Goal: Go to known website: Access a specific website the user already knows

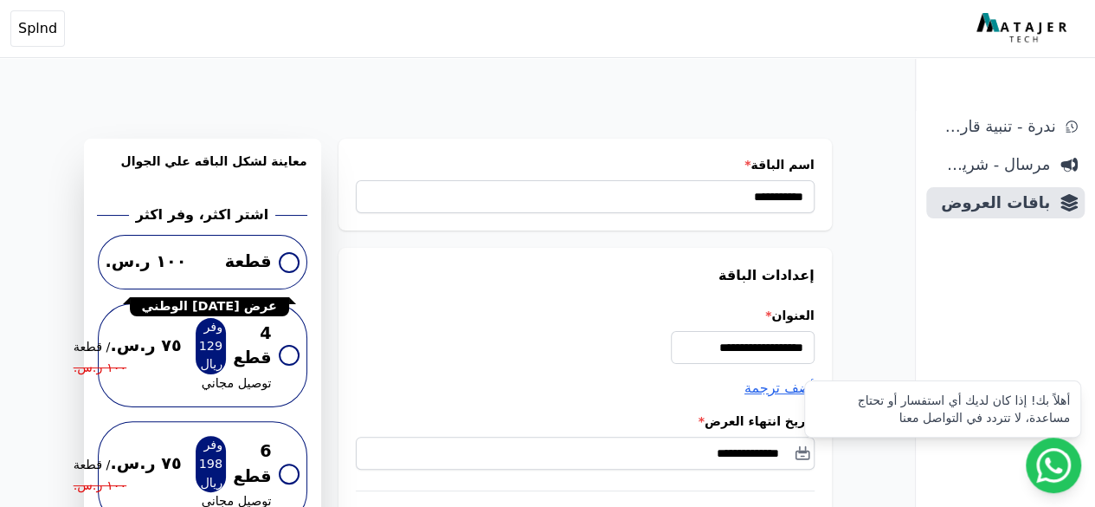
click at [997, 37] on img at bounding box center [1024, 28] width 94 height 31
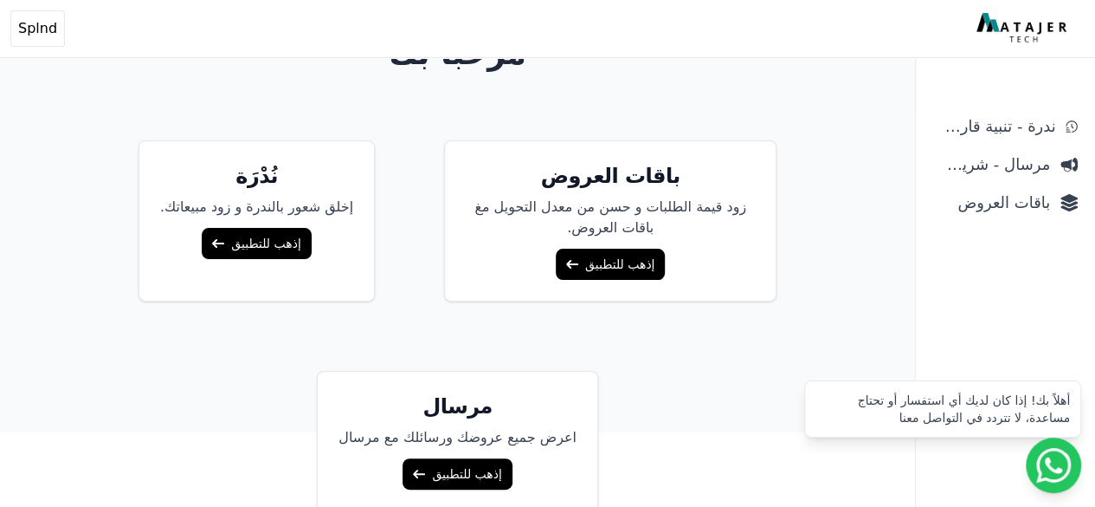
scroll to position [146, 0]
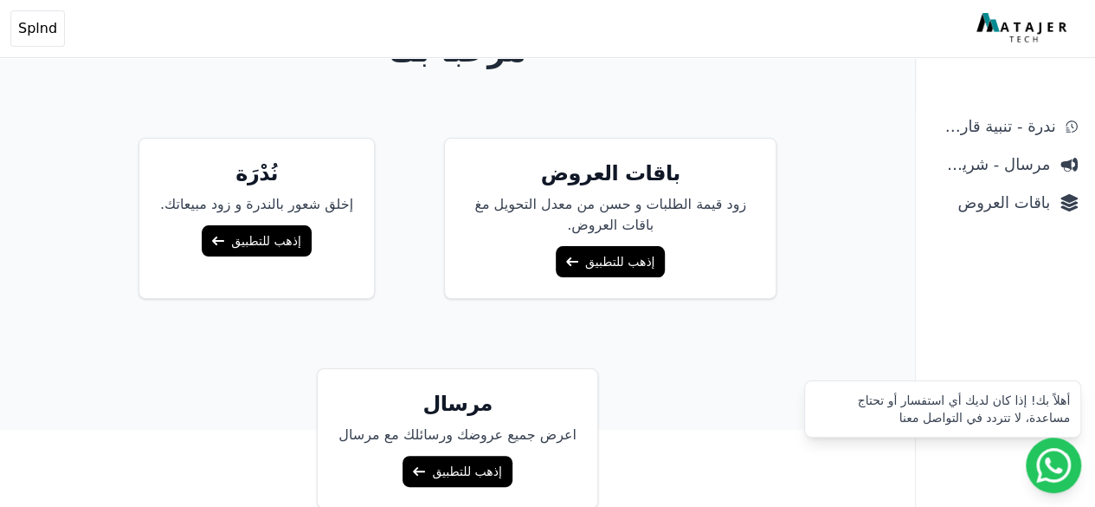
click at [441, 466] on link "إذهب للتطبيق" at bounding box center [457, 470] width 109 height 31
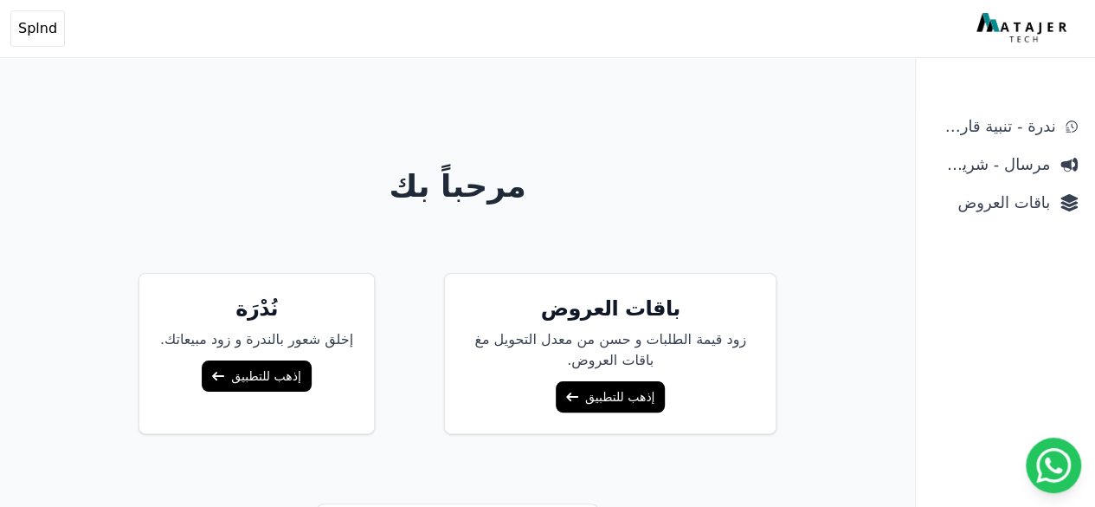
scroll to position [0, 0]
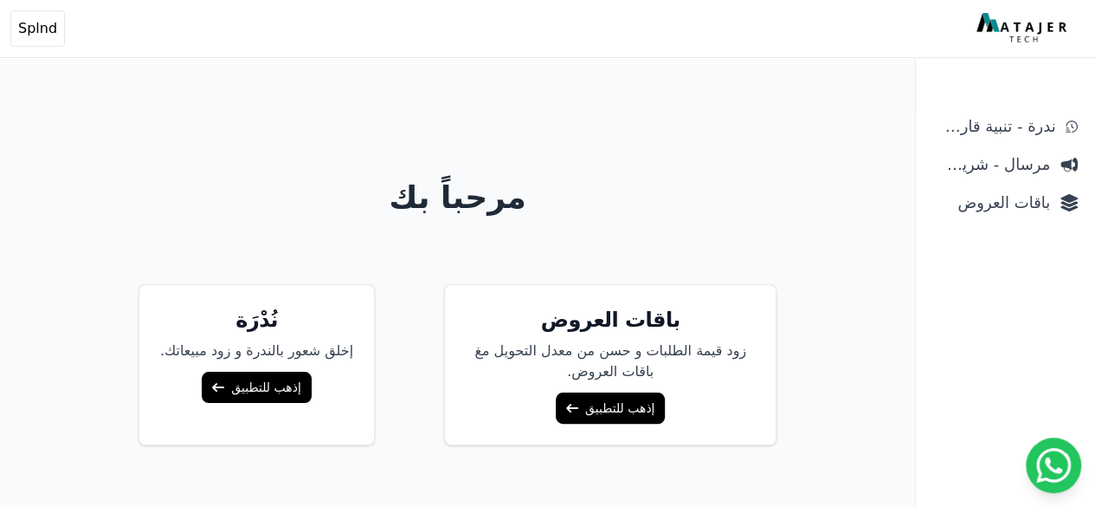
click at [236, 385] on link "إذهب للتطبيق" at bounding box center [256, 386] width 109 height 31
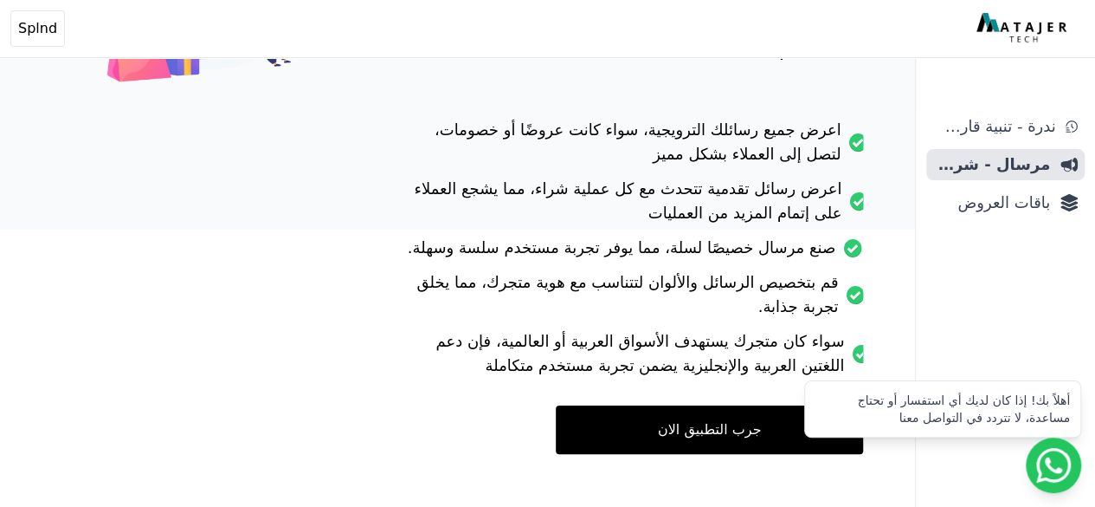
scroll to position [376, 0]
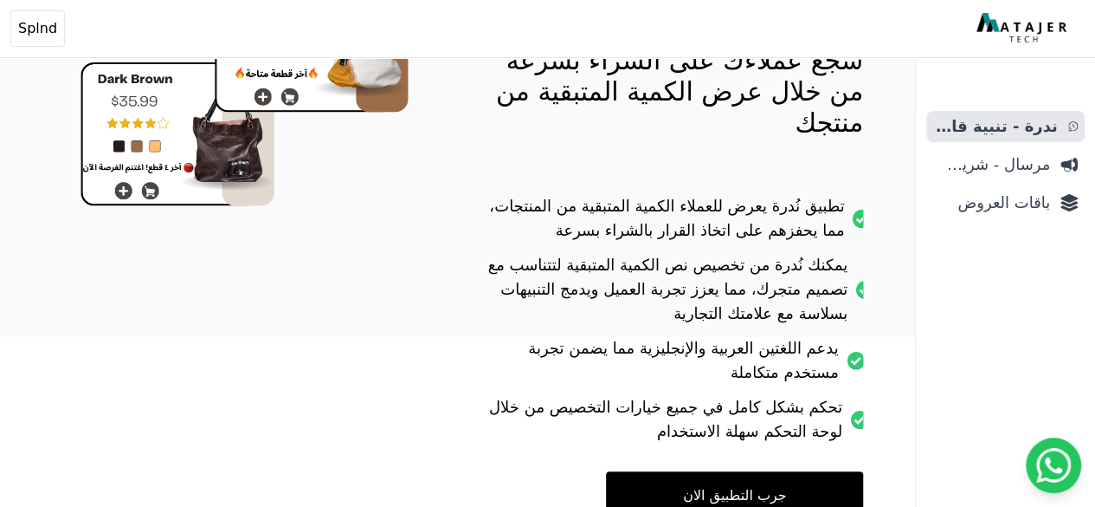
scroll to position [303, 0]
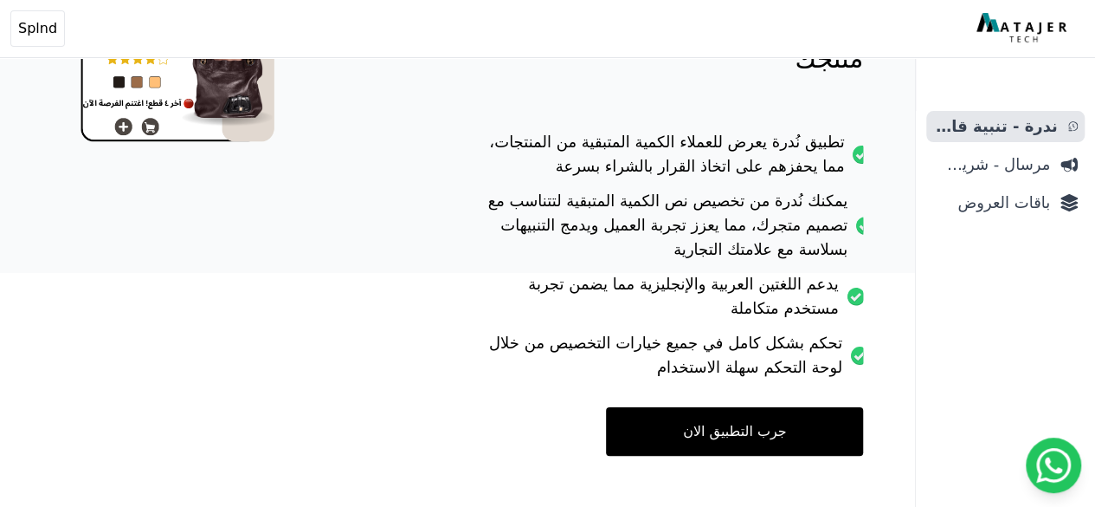
click at [650, 407] on link "جرب التطبيق الان" at bounding box center [734, 431] width 257 height 48
